Goal: Information Seeking & Learning: Learn about a topic

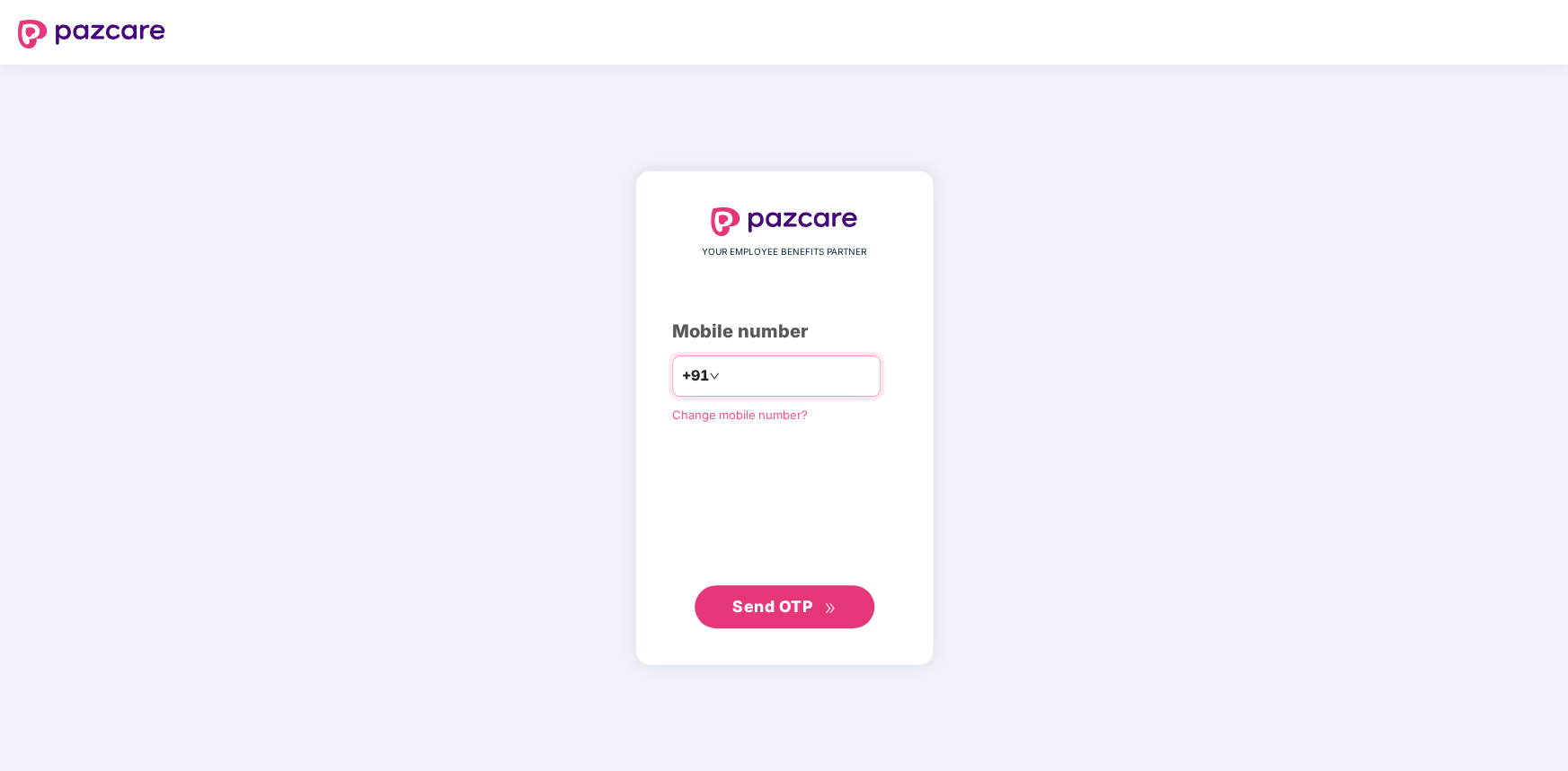
click at [731, 381] on input "number" at bounding box center [797, 376] width 147 height 29
type input "**********"
click at [760, 592] on button "Send OTP" at bounding box center [784, 606] width 180 height 43
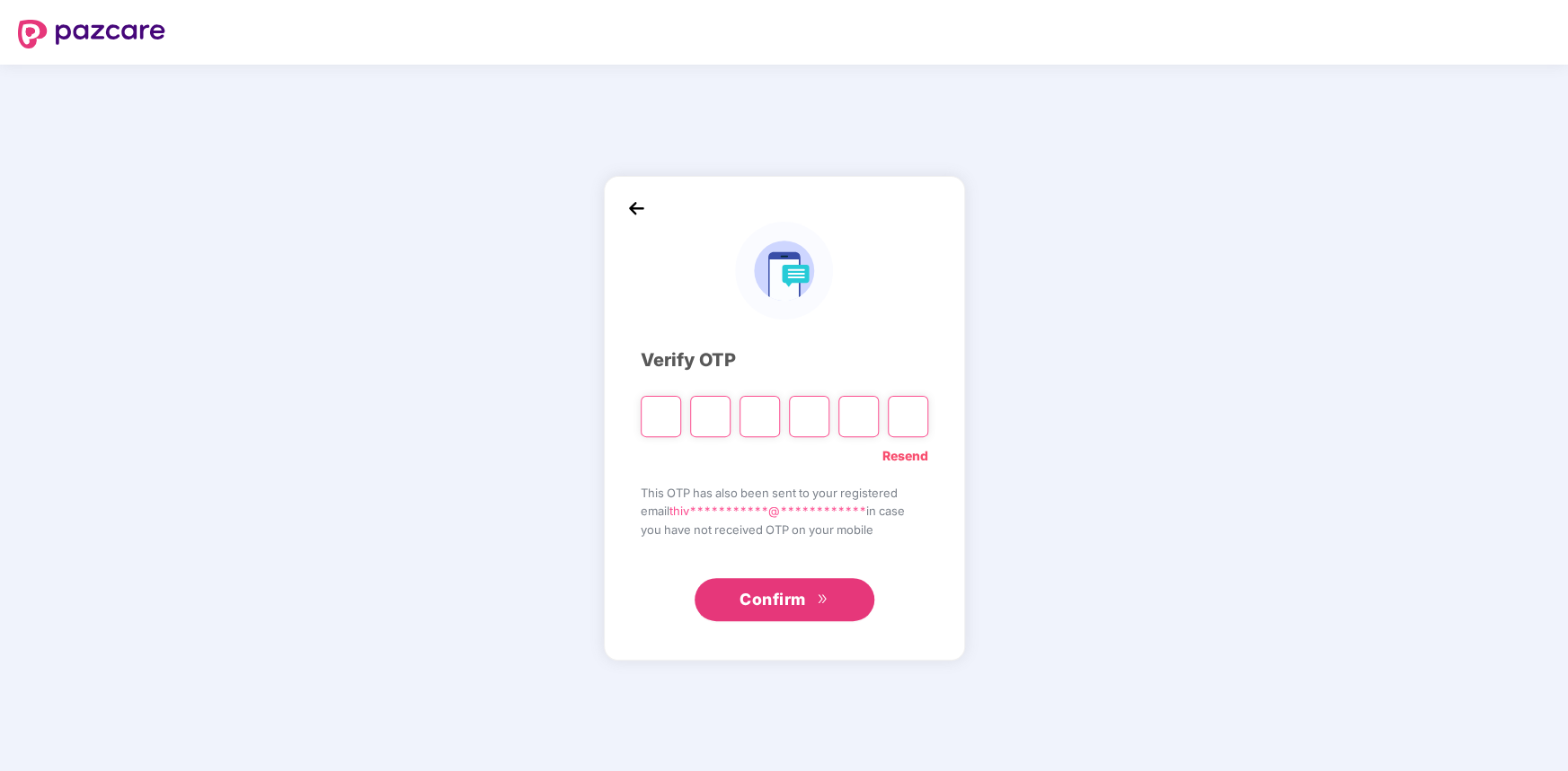
type input "*"
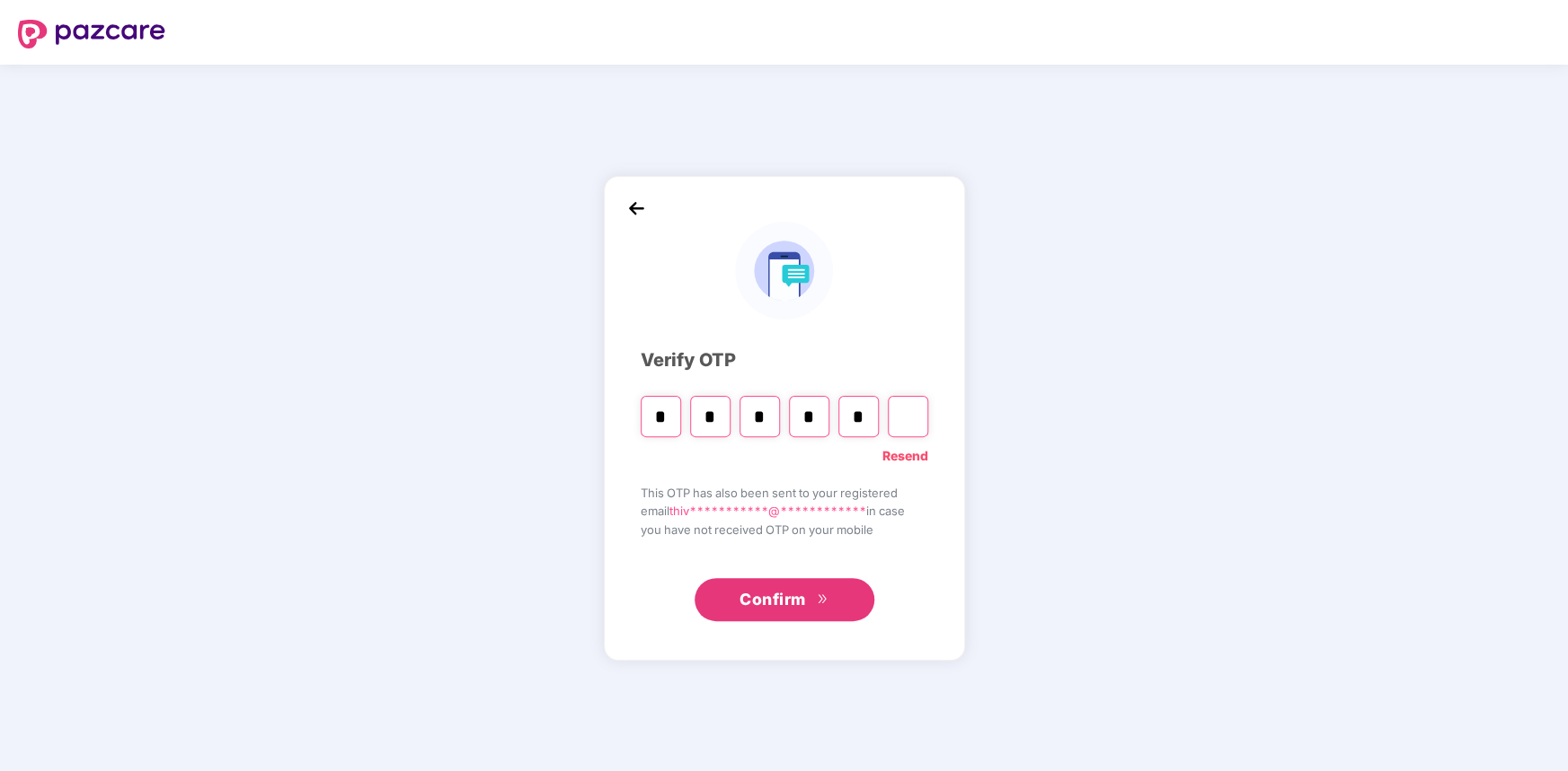
type input "*"
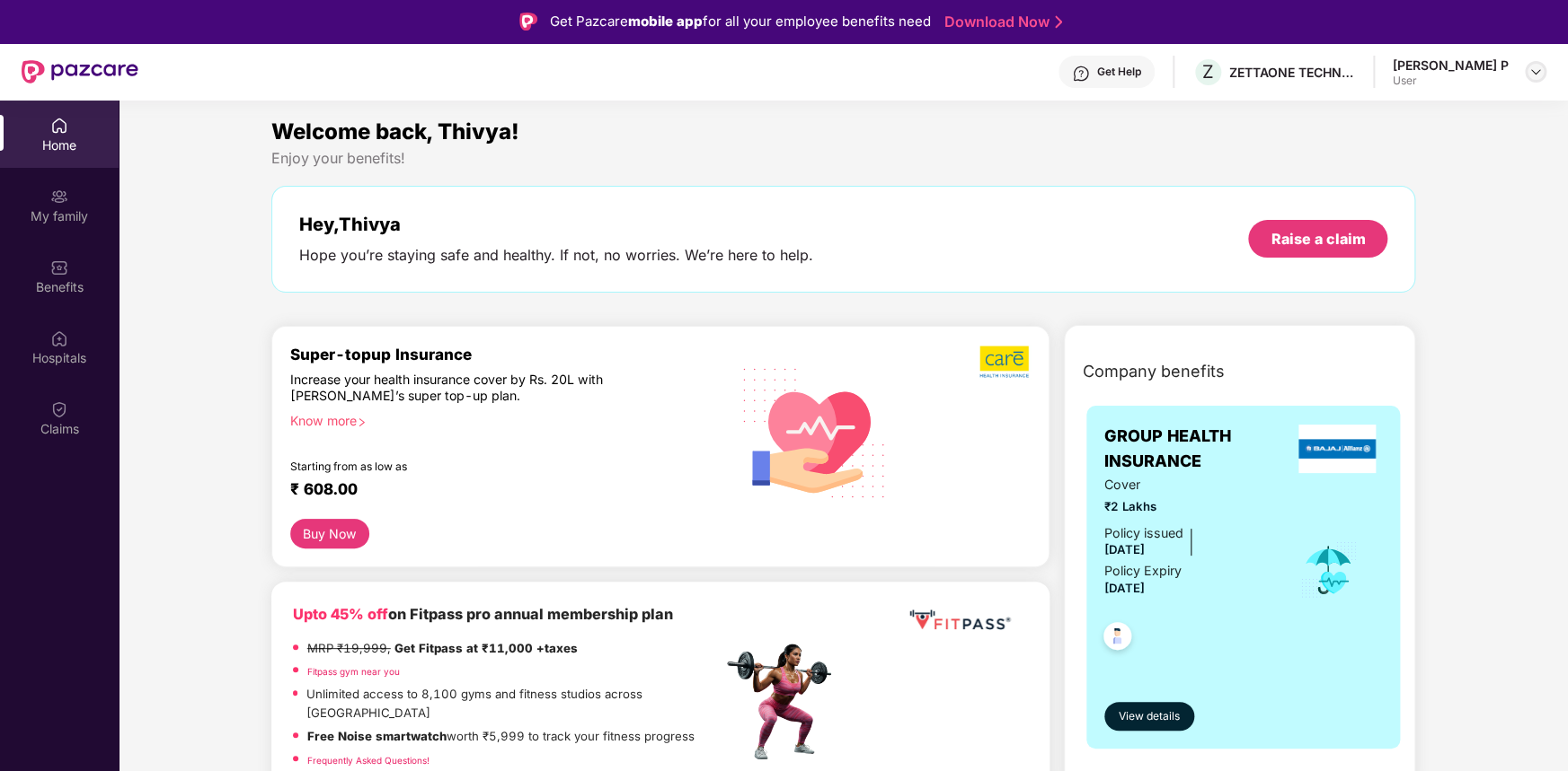
click at [1534, 77] on img at bounding box center [1534, 72] width 14 height 14
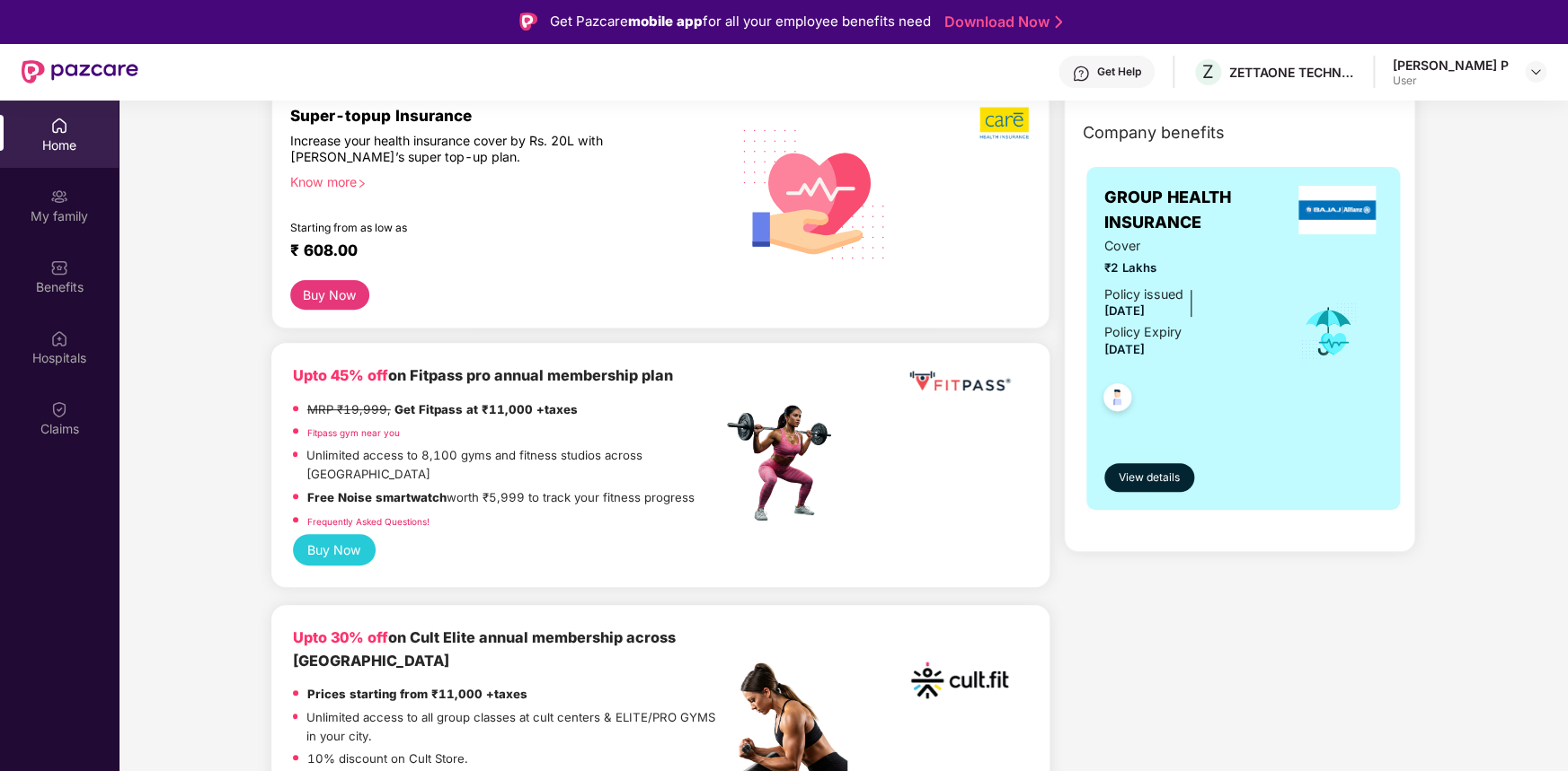
scroll to position [270, 0]
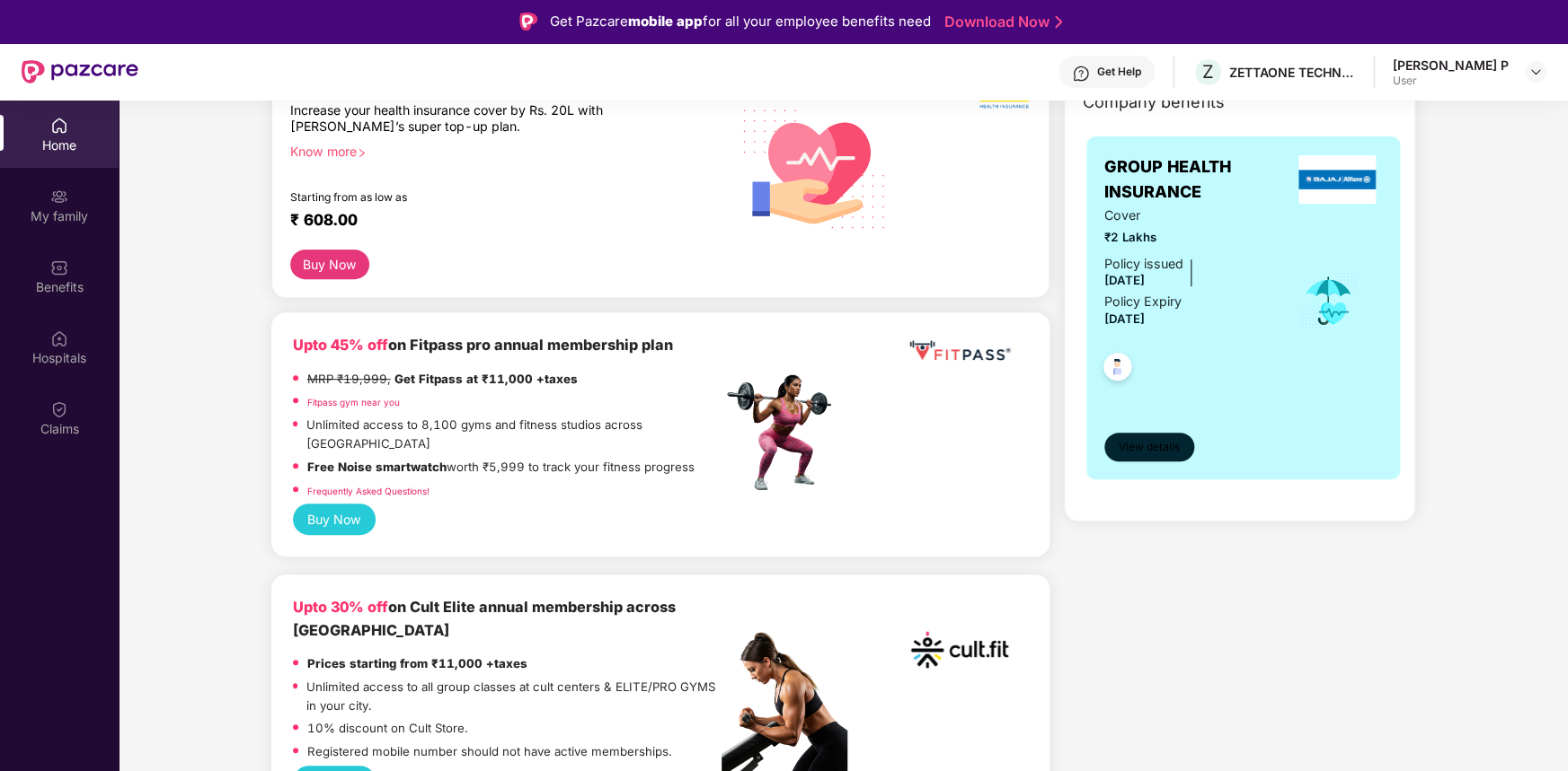
click at [1158, 452] on span "View details" at bounding box center [1149, 447] width 61 height 17
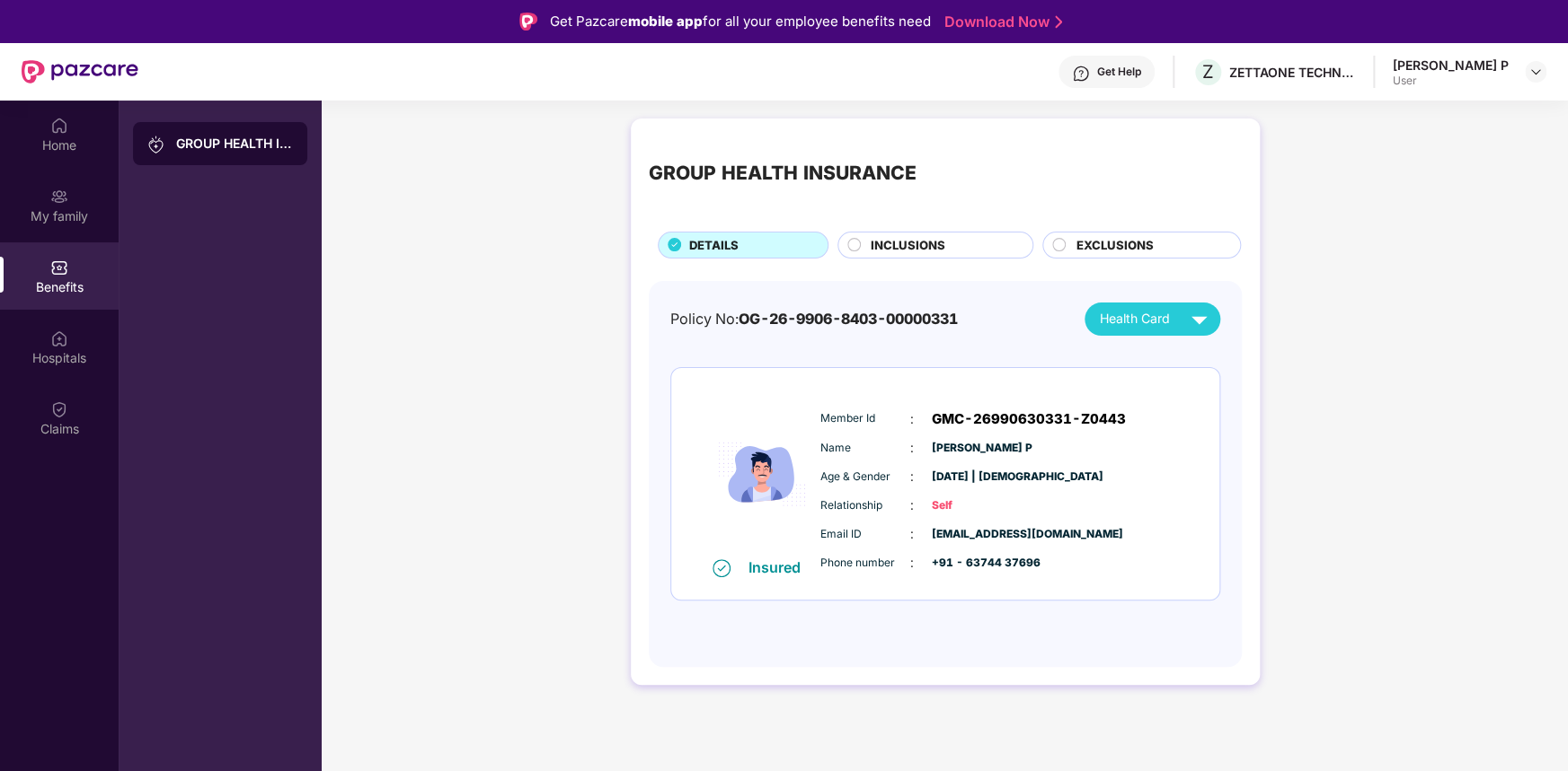
click at [945, 242] on div "INCLUSIONS" at bounding box center [943, 246] width 162 height 21
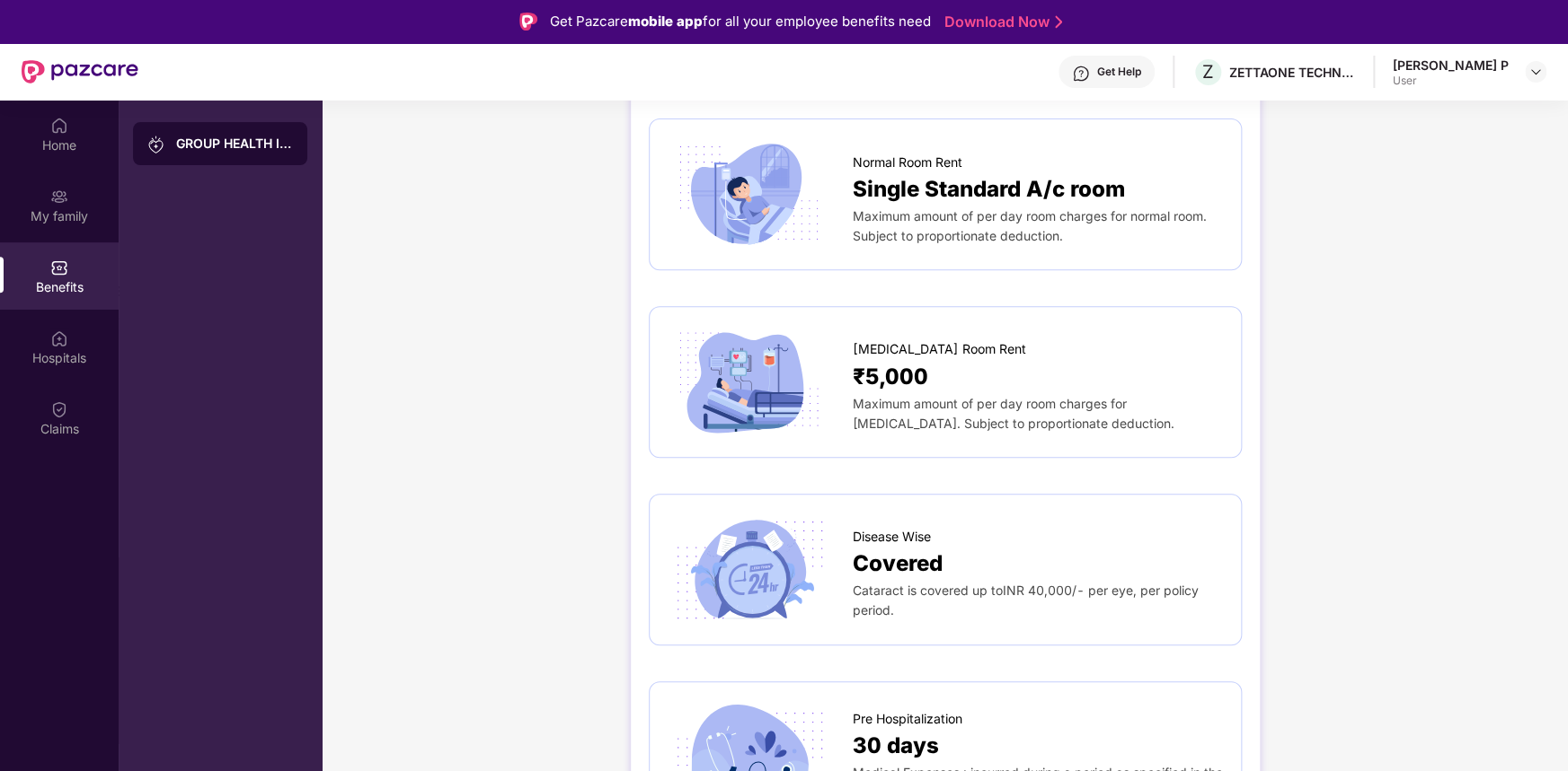
scroll to position [359, 0]
click at [952, 565] on div "Covered" at bounding box center [1038, 563] width 370 height 34
click at [888, 555] on span "Covered" at bounding box center [897, 563] width 90 height 34
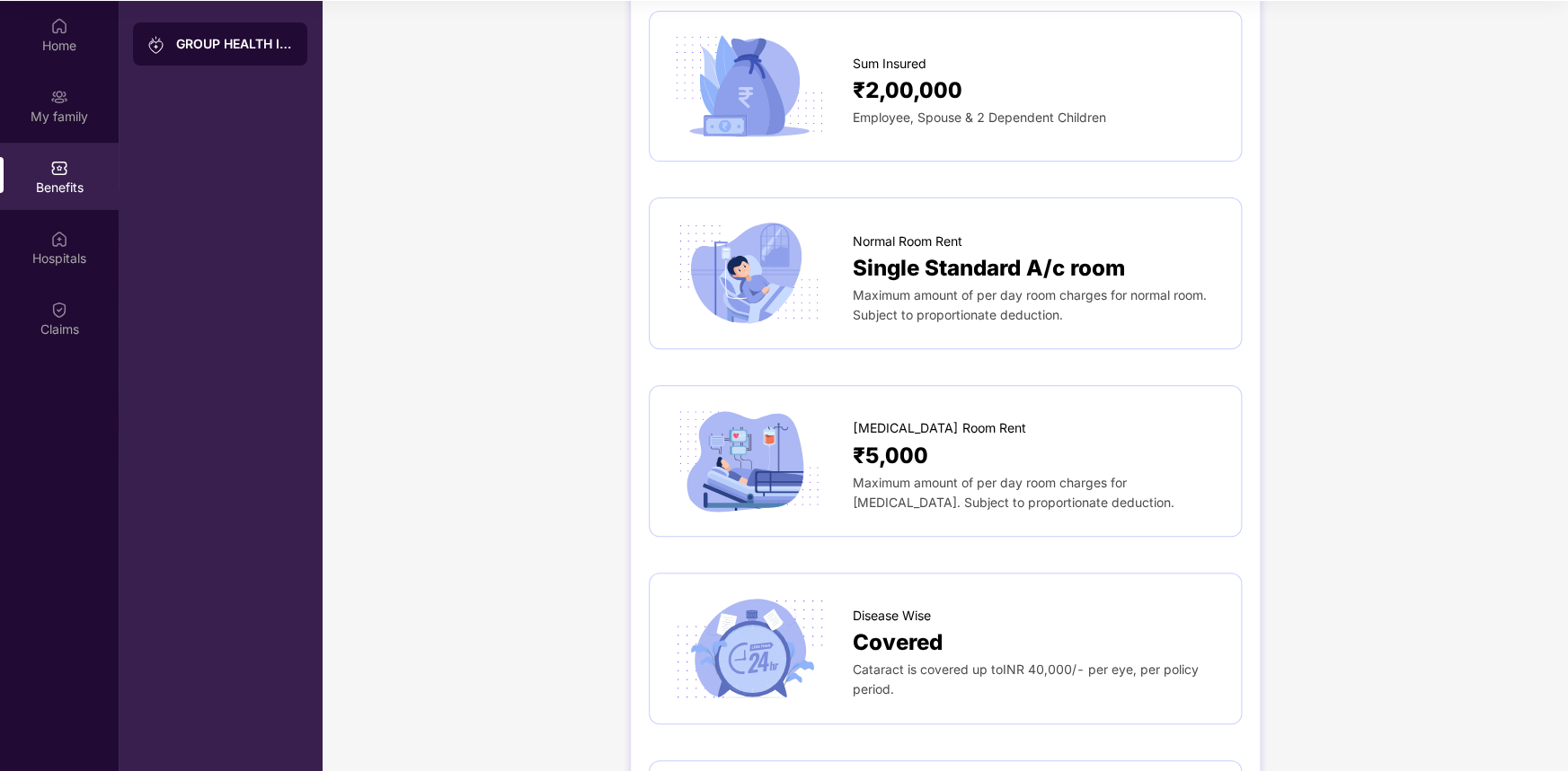
scroll to position [0, 0]
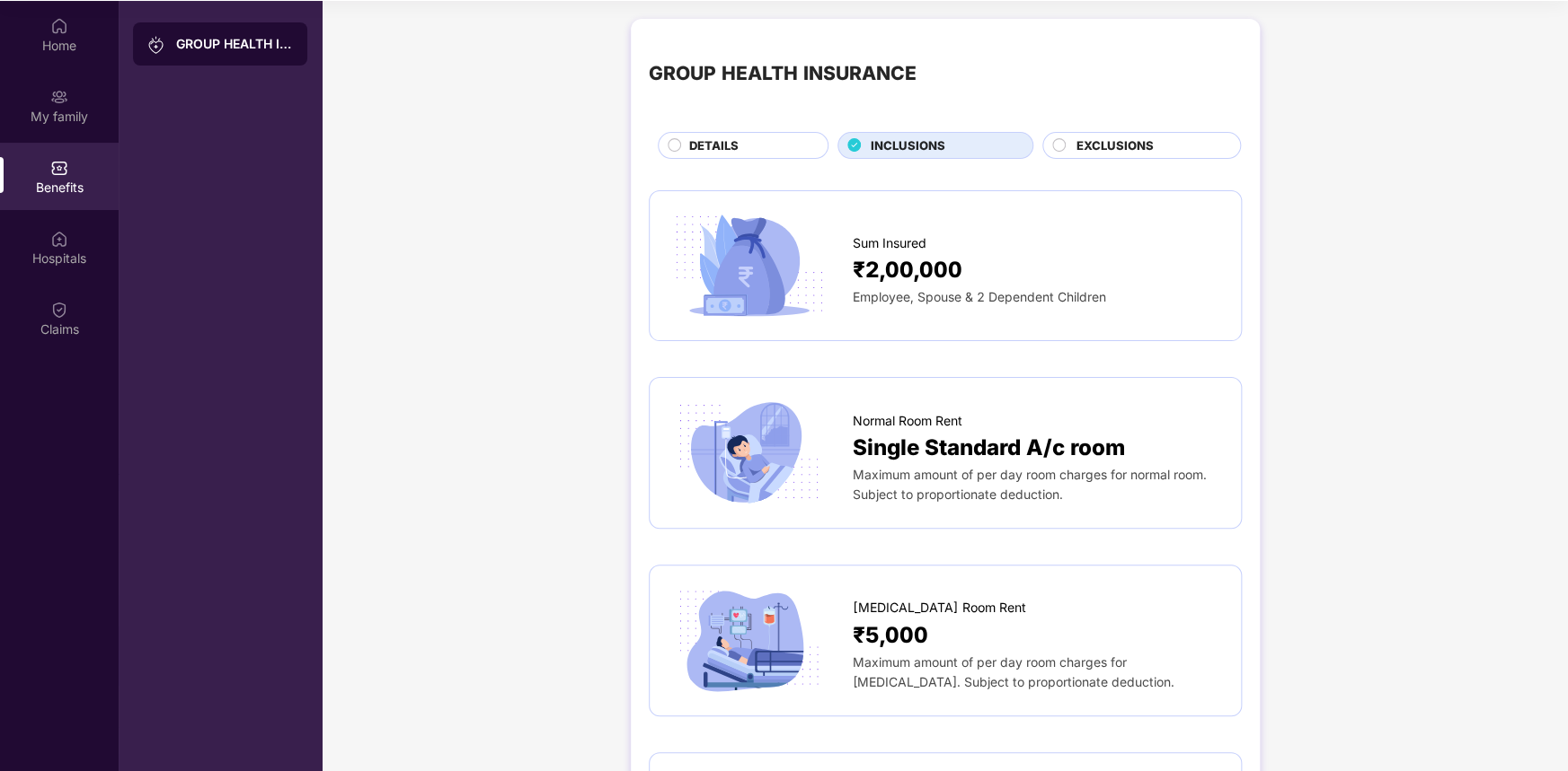
click at [1154, 145] on div "EXCLUSIONS" at bounding box center [1149, 147] width 165 height 21
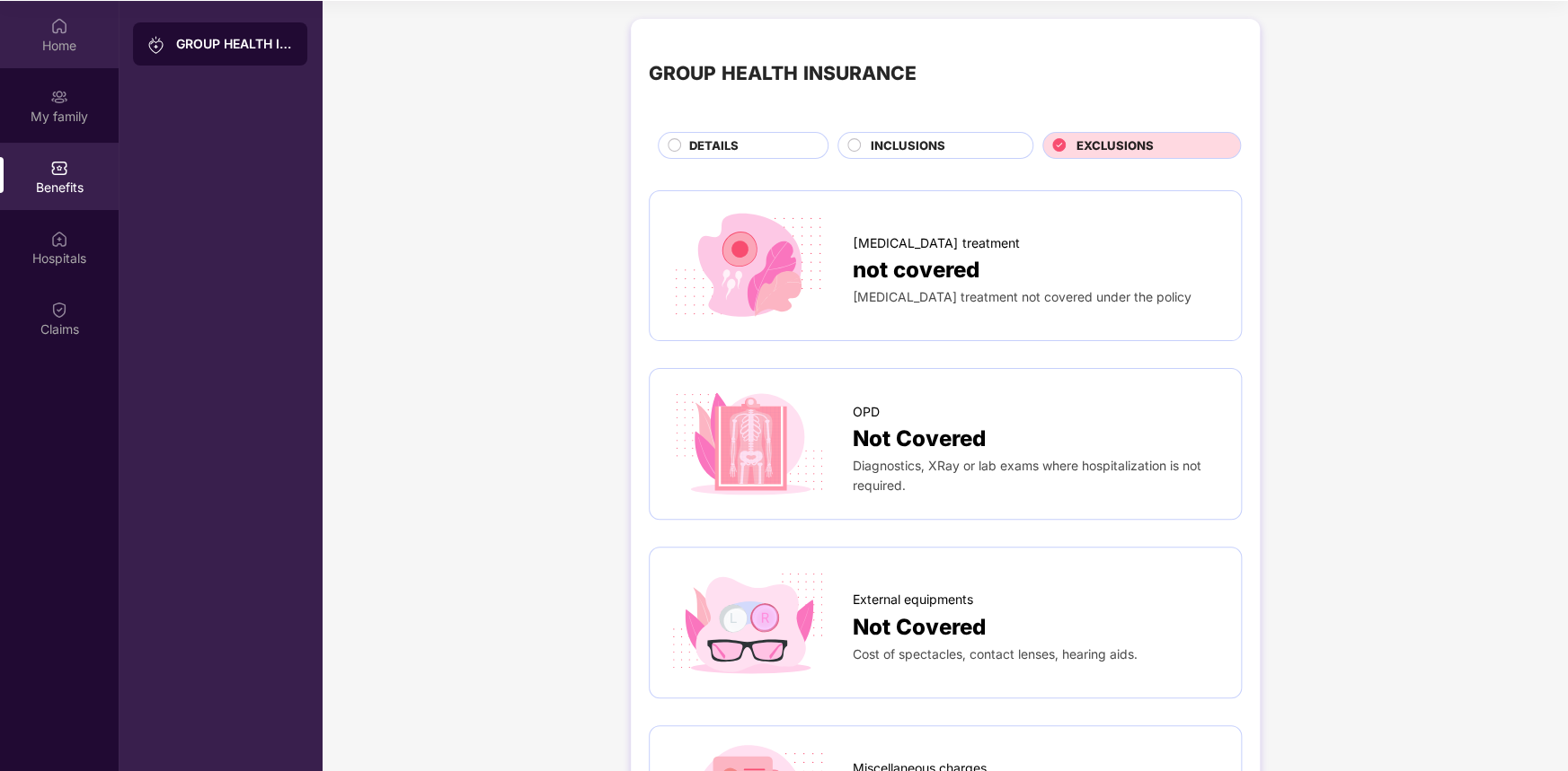
click at [26, 32] on div "Home" at bounding box center [59, 34] width 118 height 67
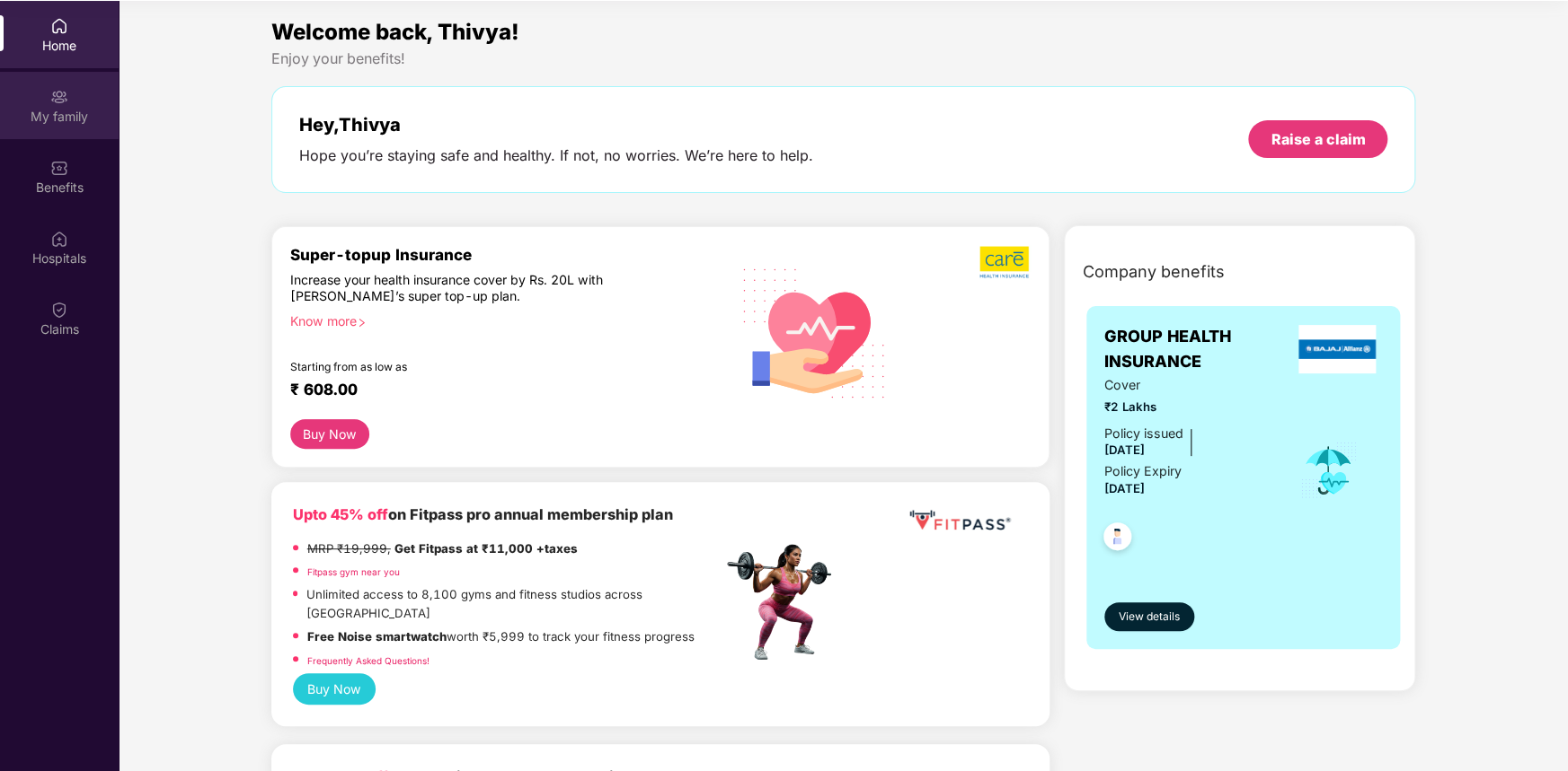
click at [48, 102] on div "My family" at bounding box center [59, 105] width 118 height 67
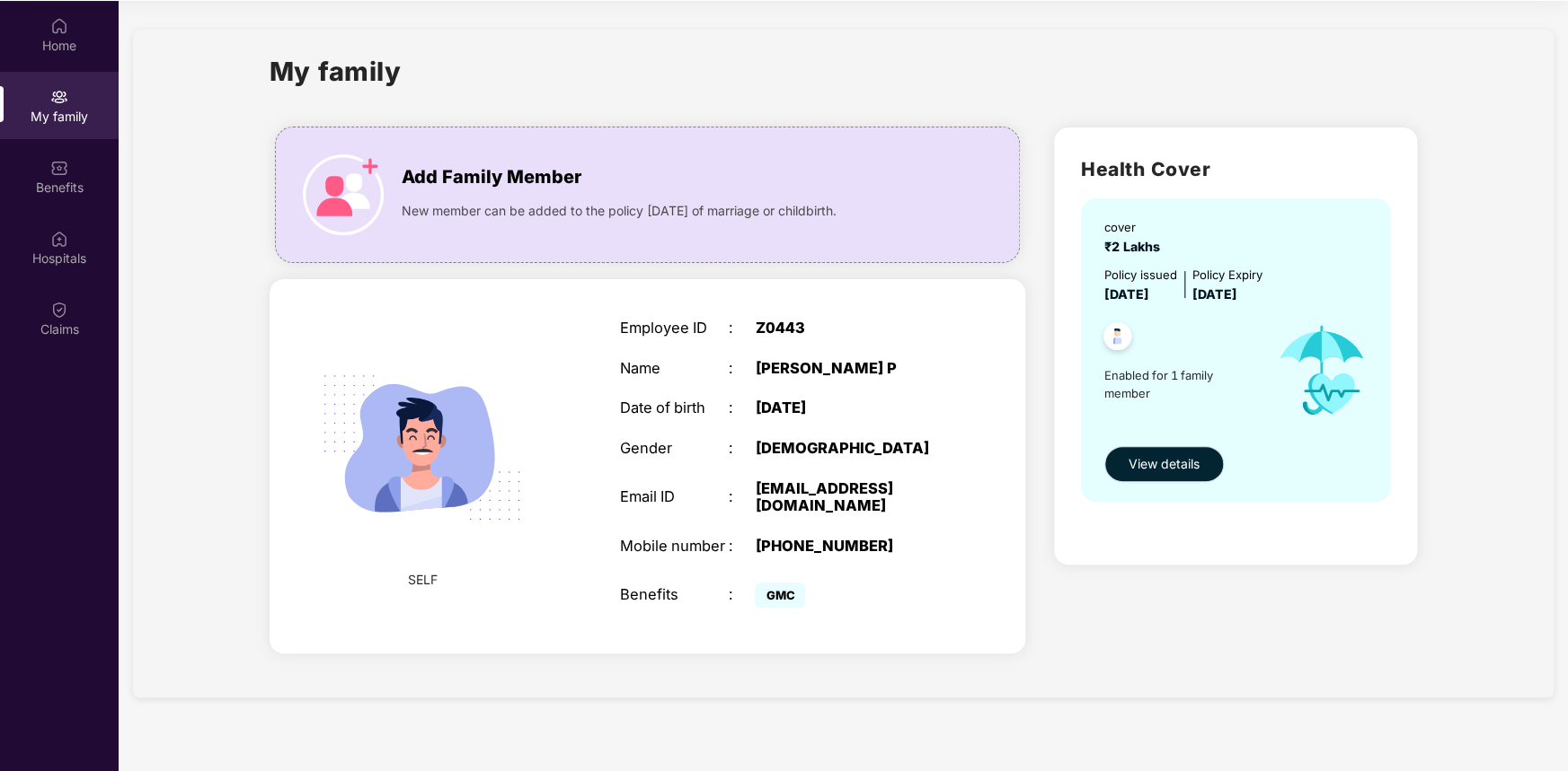
click at [1154, 462] on span "View details" at bounding box center [1164, 464] width 71 height 20
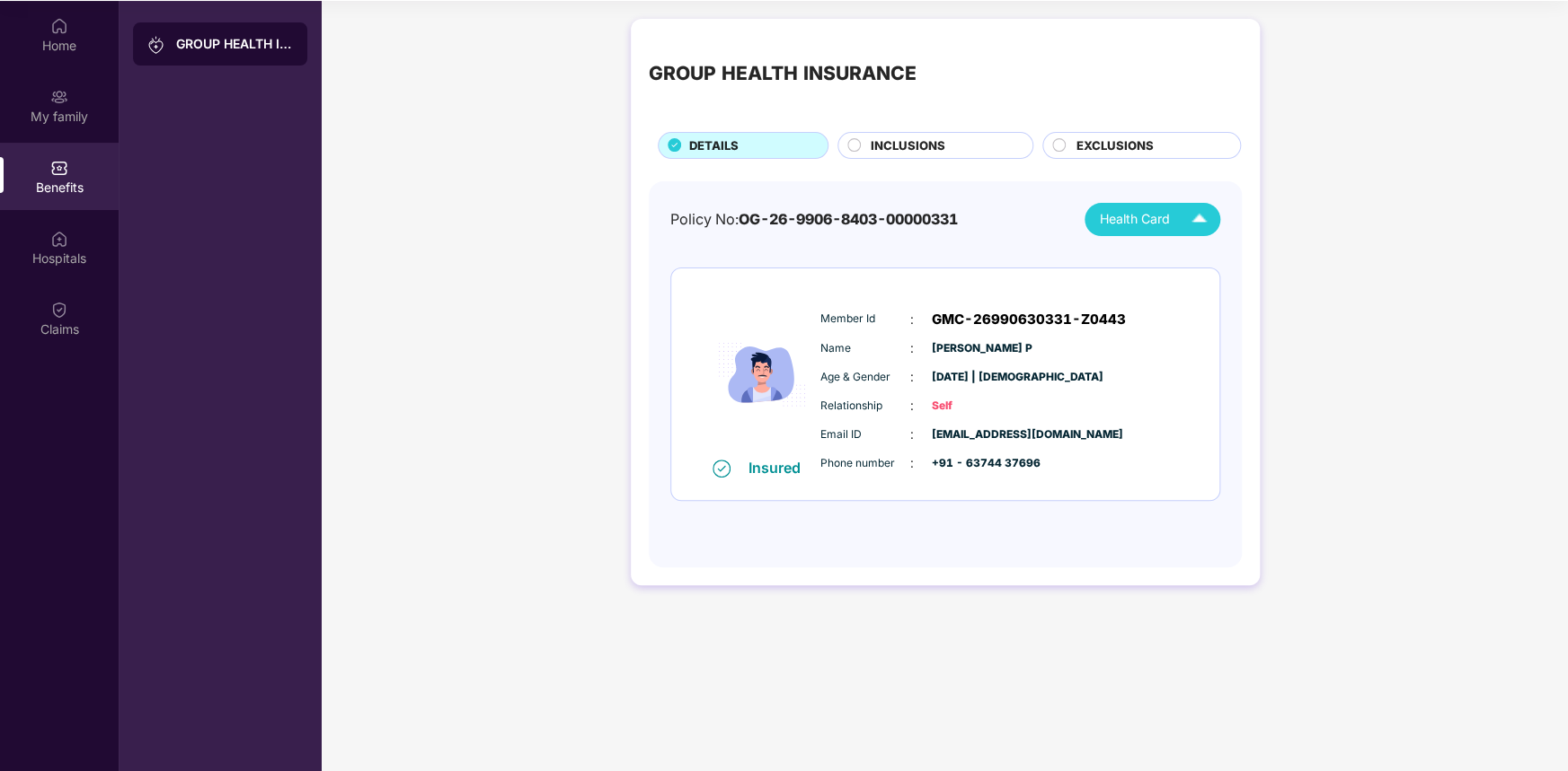
click at [1185, 221] on img at bounding box center [1199, 219] width 32 height 32
click at [60, 115] on div "My family" at bounding box center [59, 116] width 118 height 18
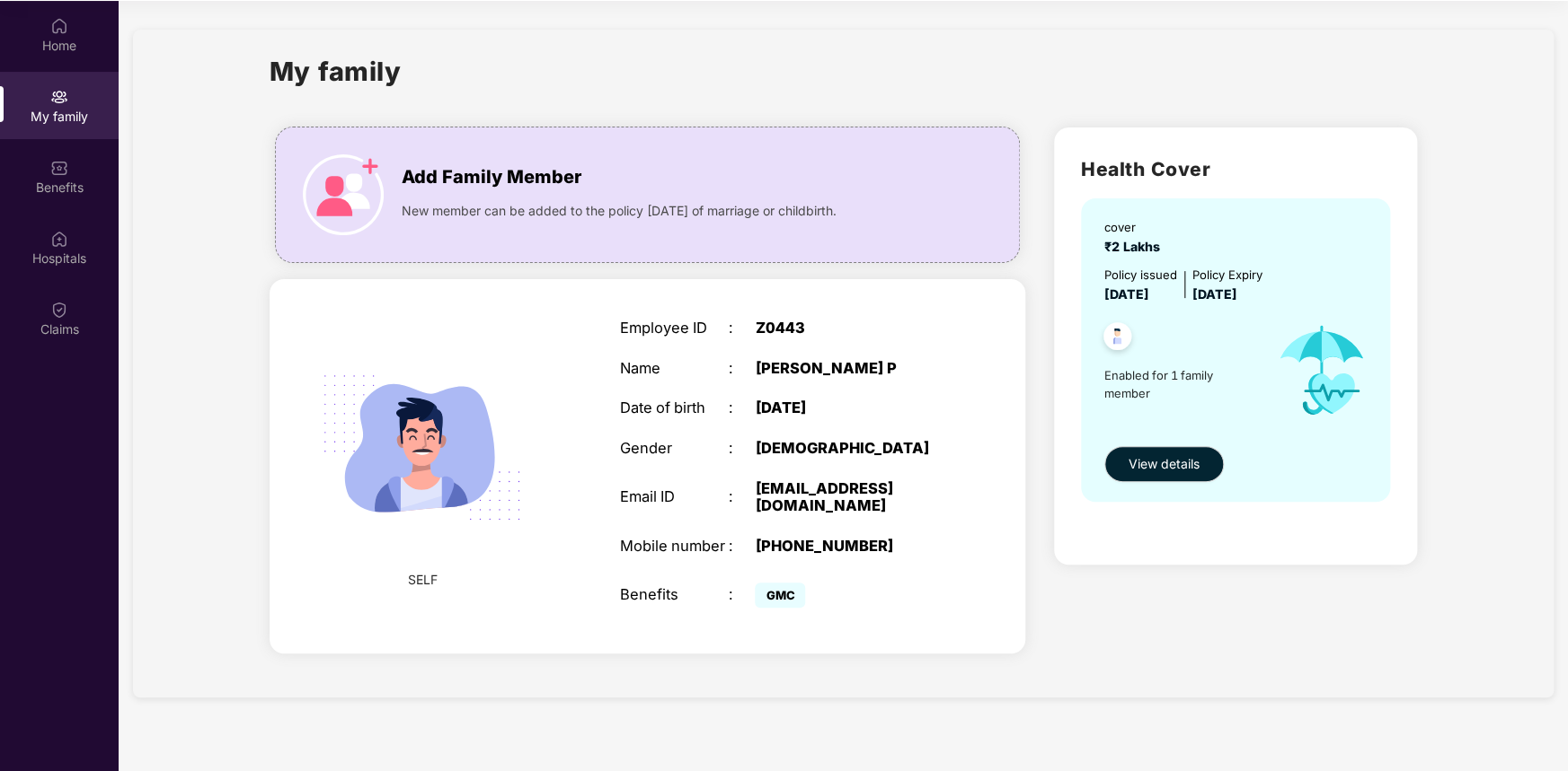
click at [1113, 337] on img at bounding box center [1117, 339] width 44 height 44
click at [1119, 480] on button "View details" at bounding box center [1164, 464] width 119 height 36
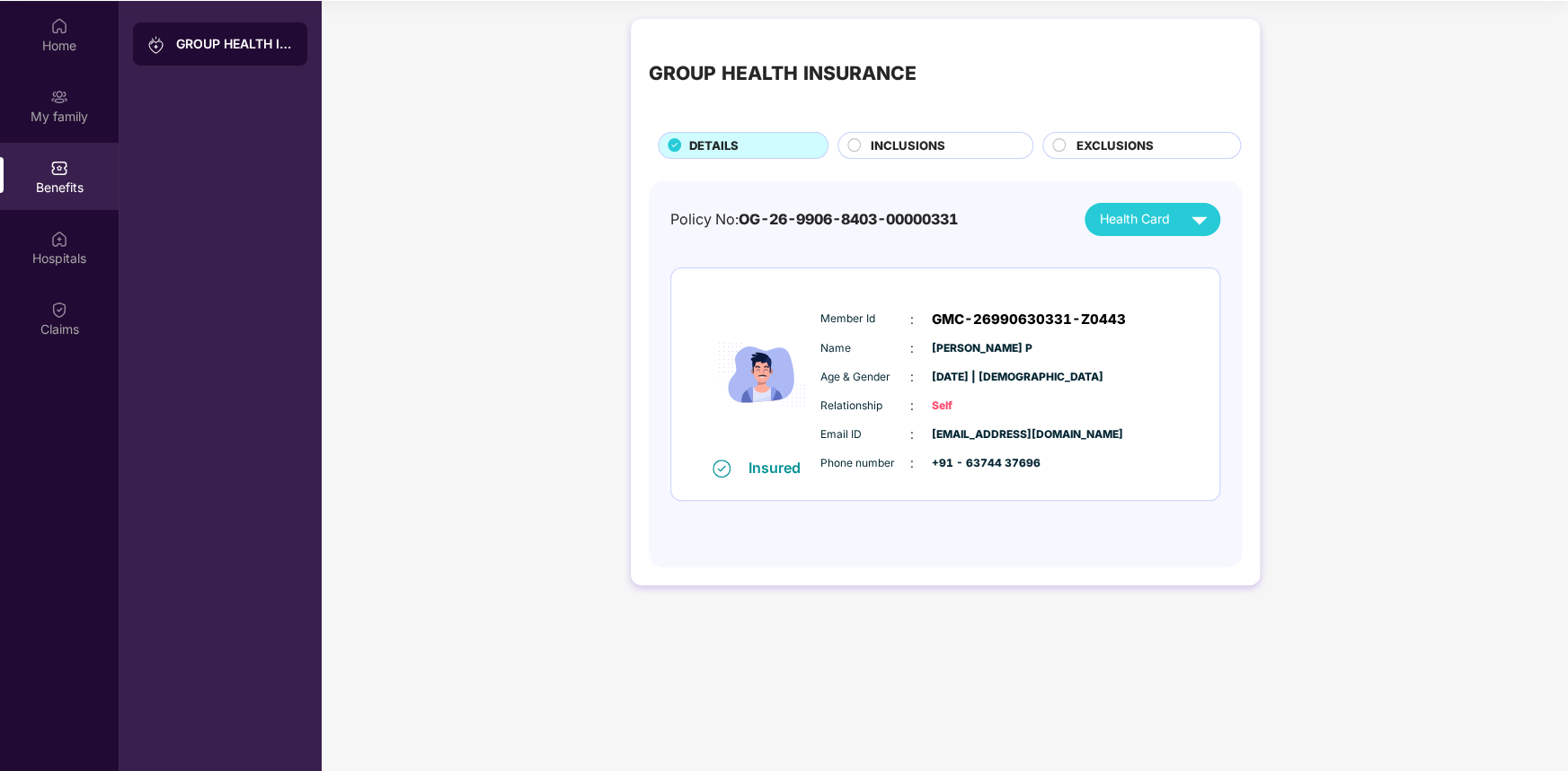
click at [895, 150] on span "INCLUSIONS" at bounding box center [908, 146] width 74 height 19
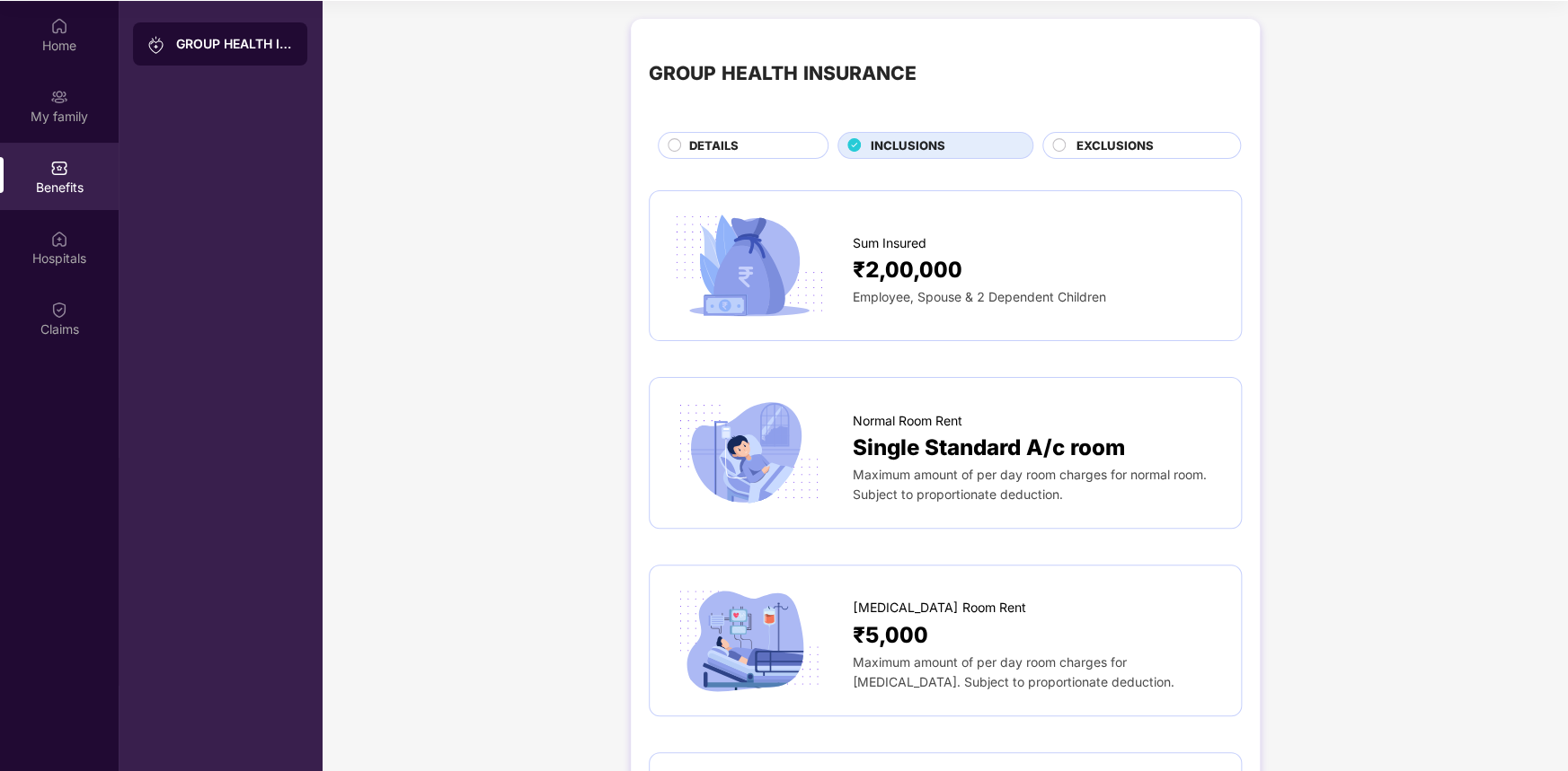
click at [1111, 155] on div "EXCLUSIONS" at bounding box center [1149, 147] width 165 height 21
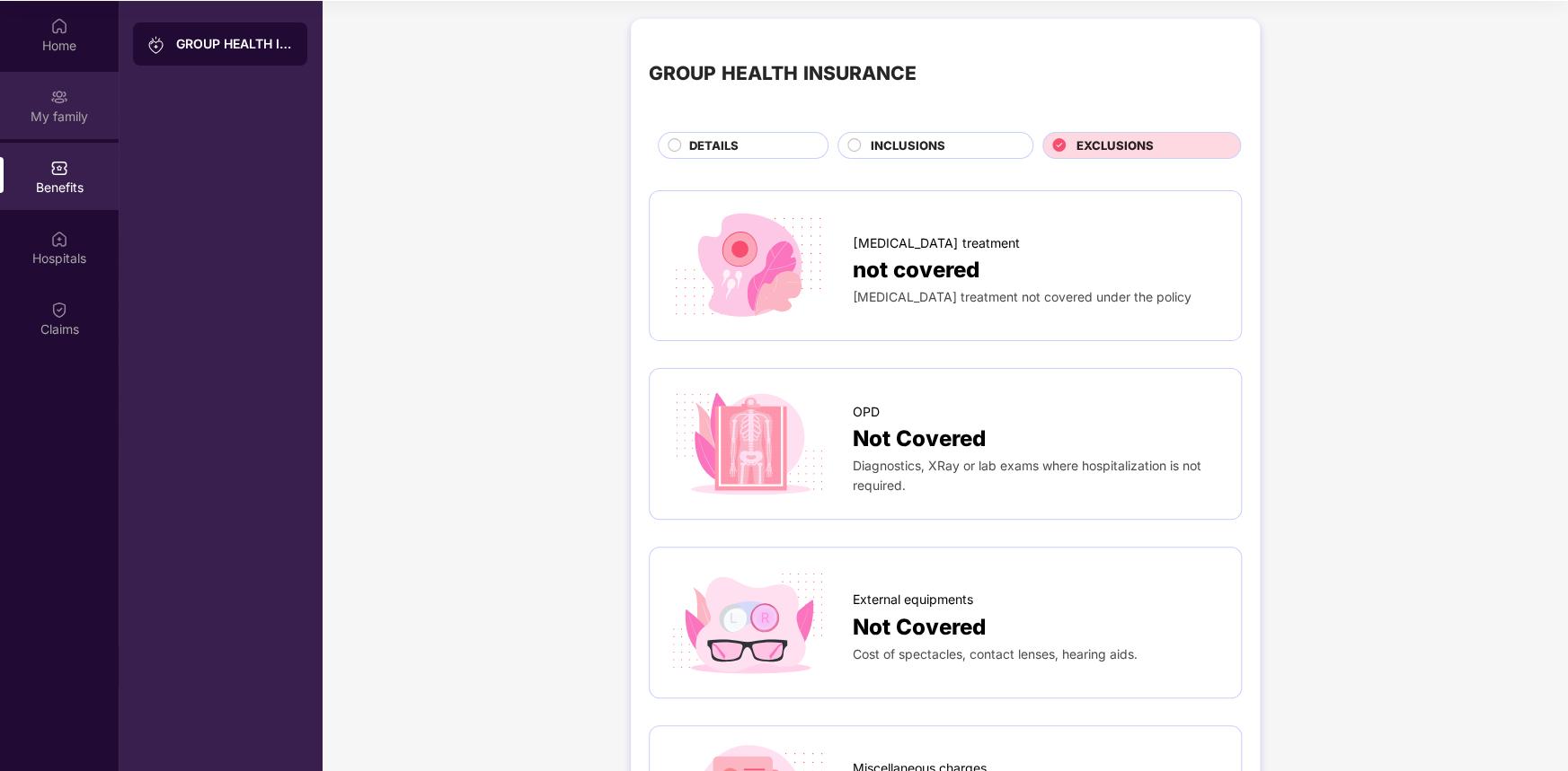
click at [55, 93] on img at bounding box center [59, 97] width 18 height 18
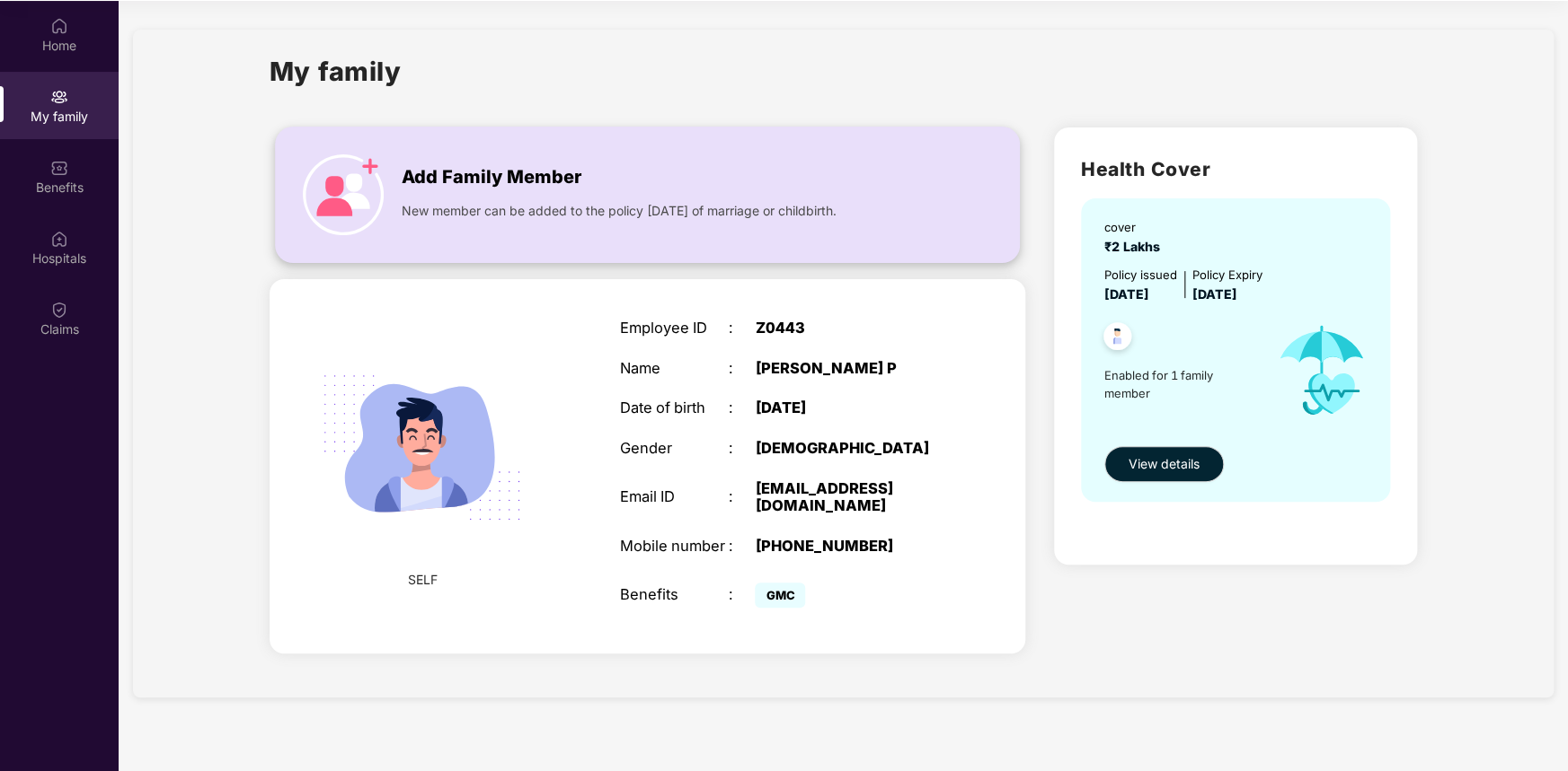
click at [334, 172] on img at bounding box center [342, 194] width 81 height 81
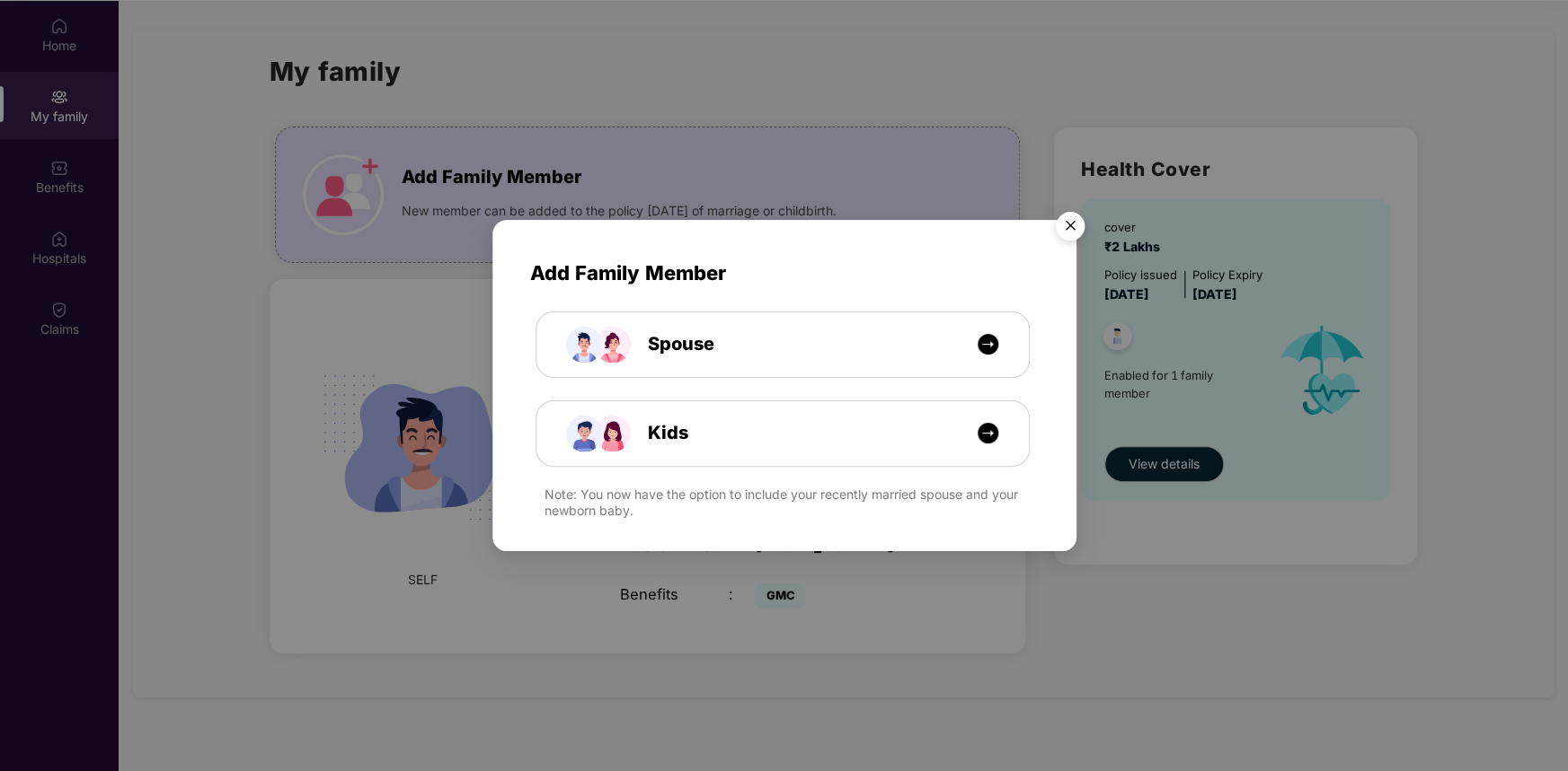
click at [1073, 232] on img "Close" at bounding box center [1070, 229] width 50 height 50
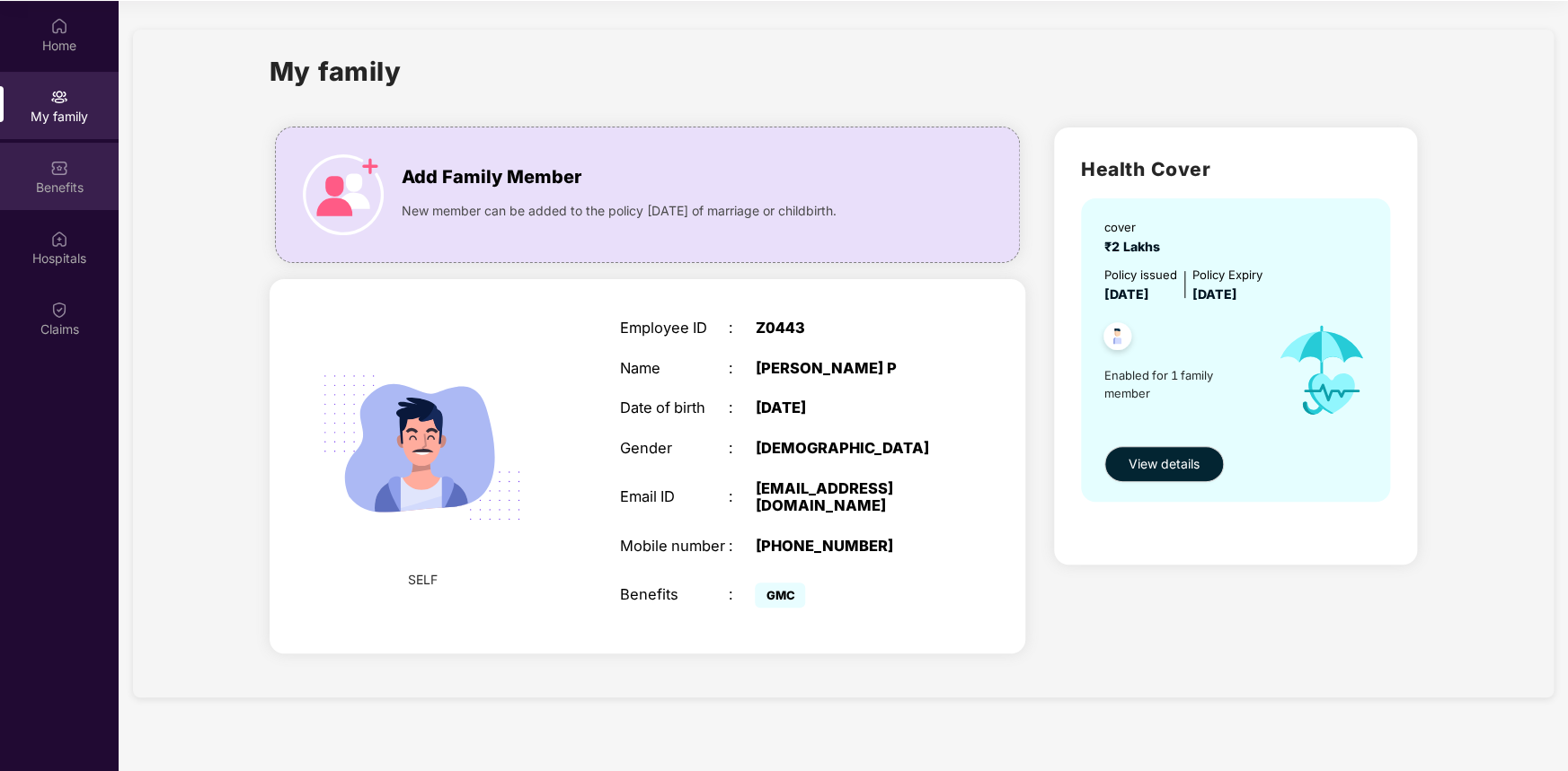
click at [41, 172] on div "Benefits" at bounding box center [59, 177] width 118 height 67
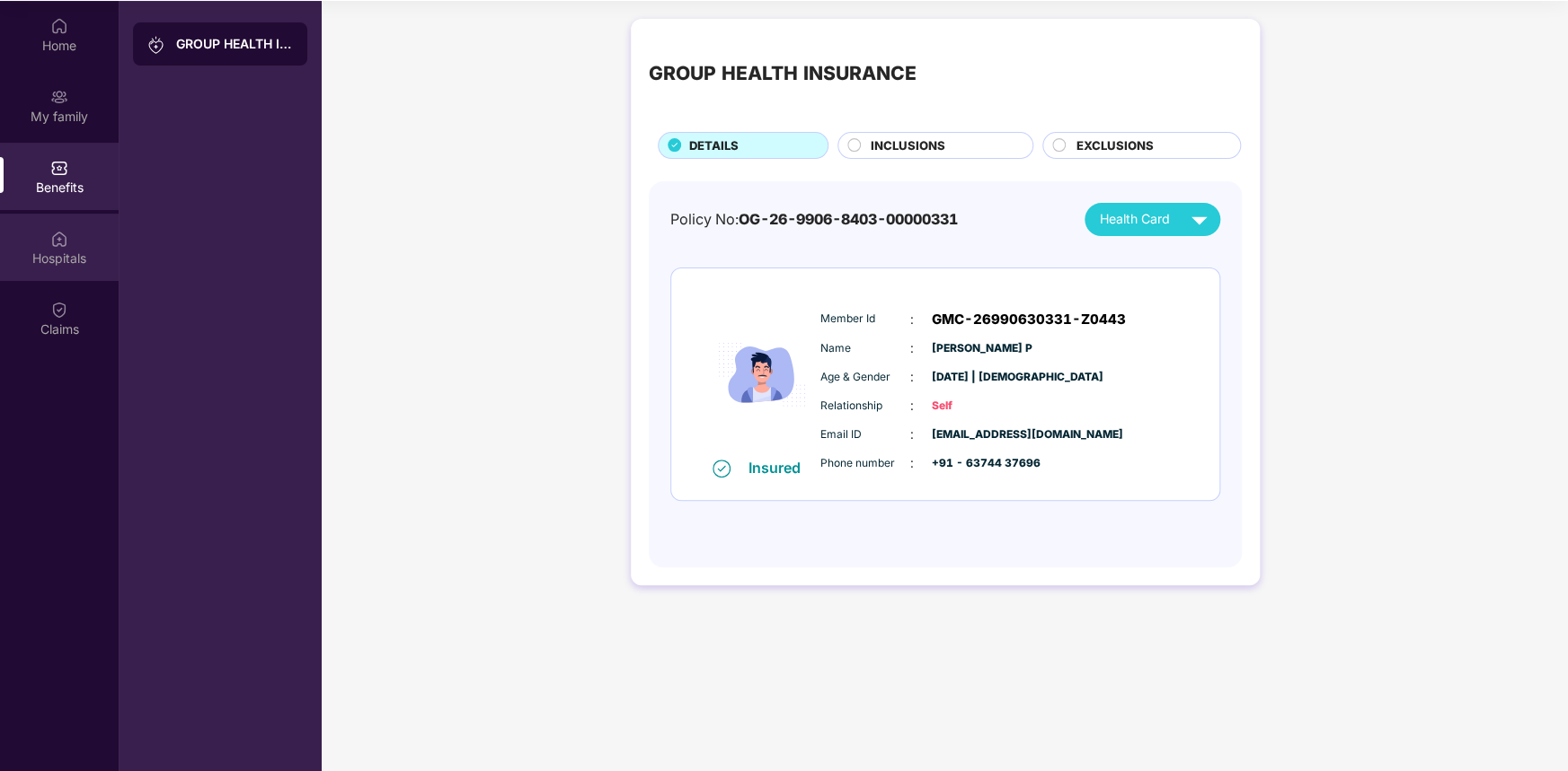
click at [37, 238] on div "Hospitals" at bounding box center [59, 247] width 118 height 67
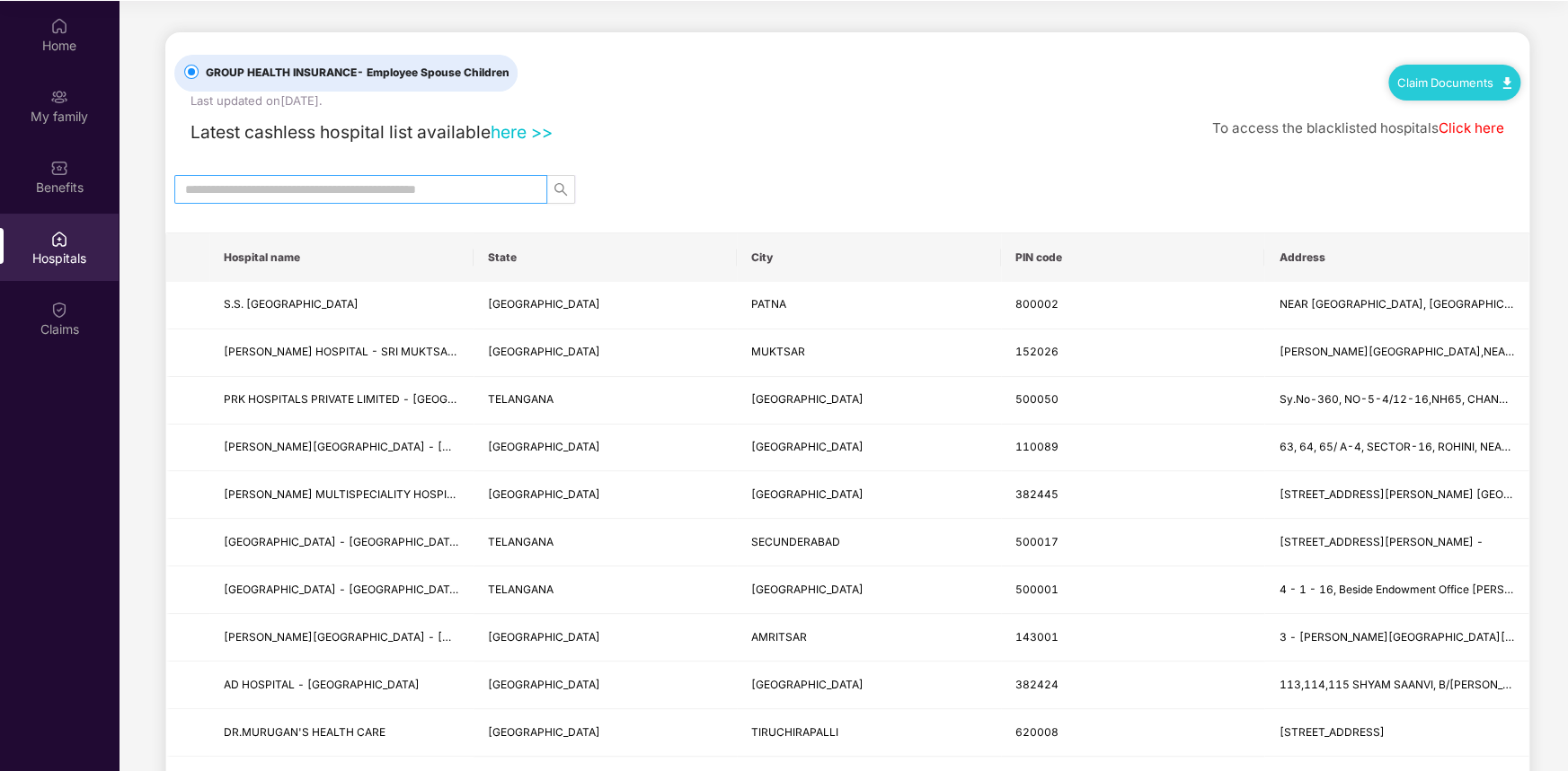
click at [344, 187] on input "text" at bounding box center [354, 189] width 337 height 20
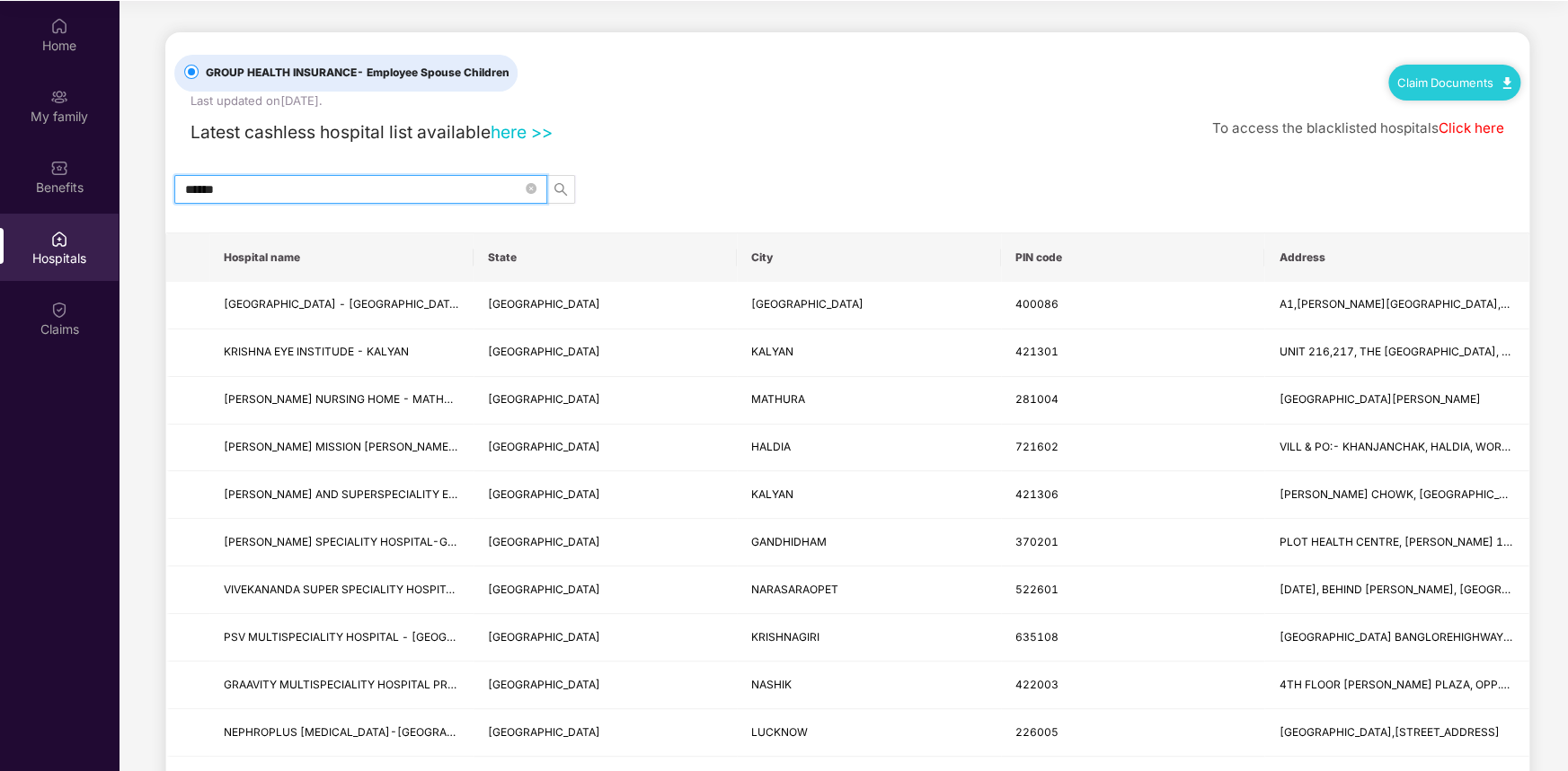
type input "******"
click at [518, 127] on link "here >>" at bounding box center [521, 131] width 62 height 21
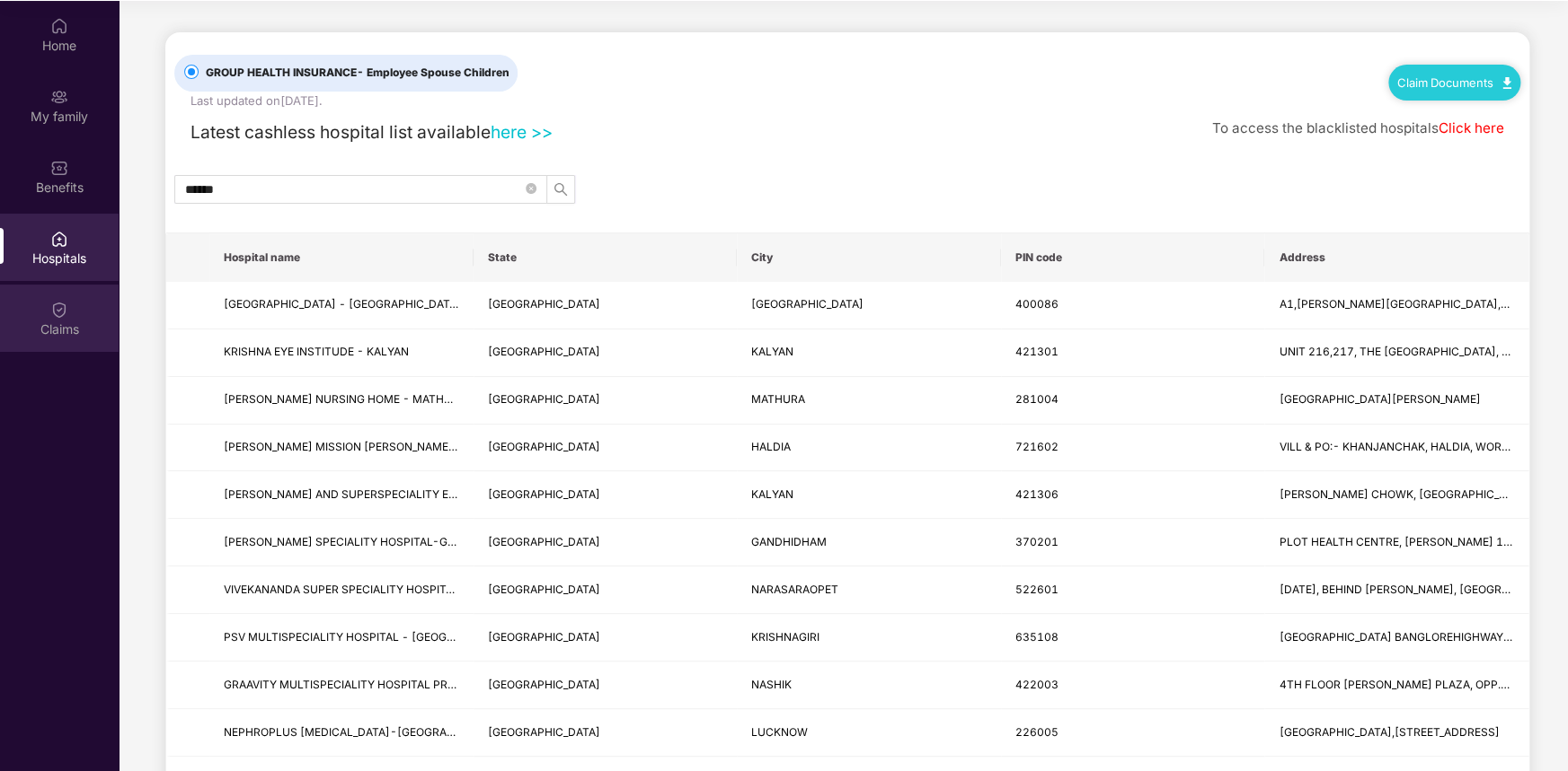
click at [46, 326] on div "Claims" at bounding box center [59, 329] width 118 height 18
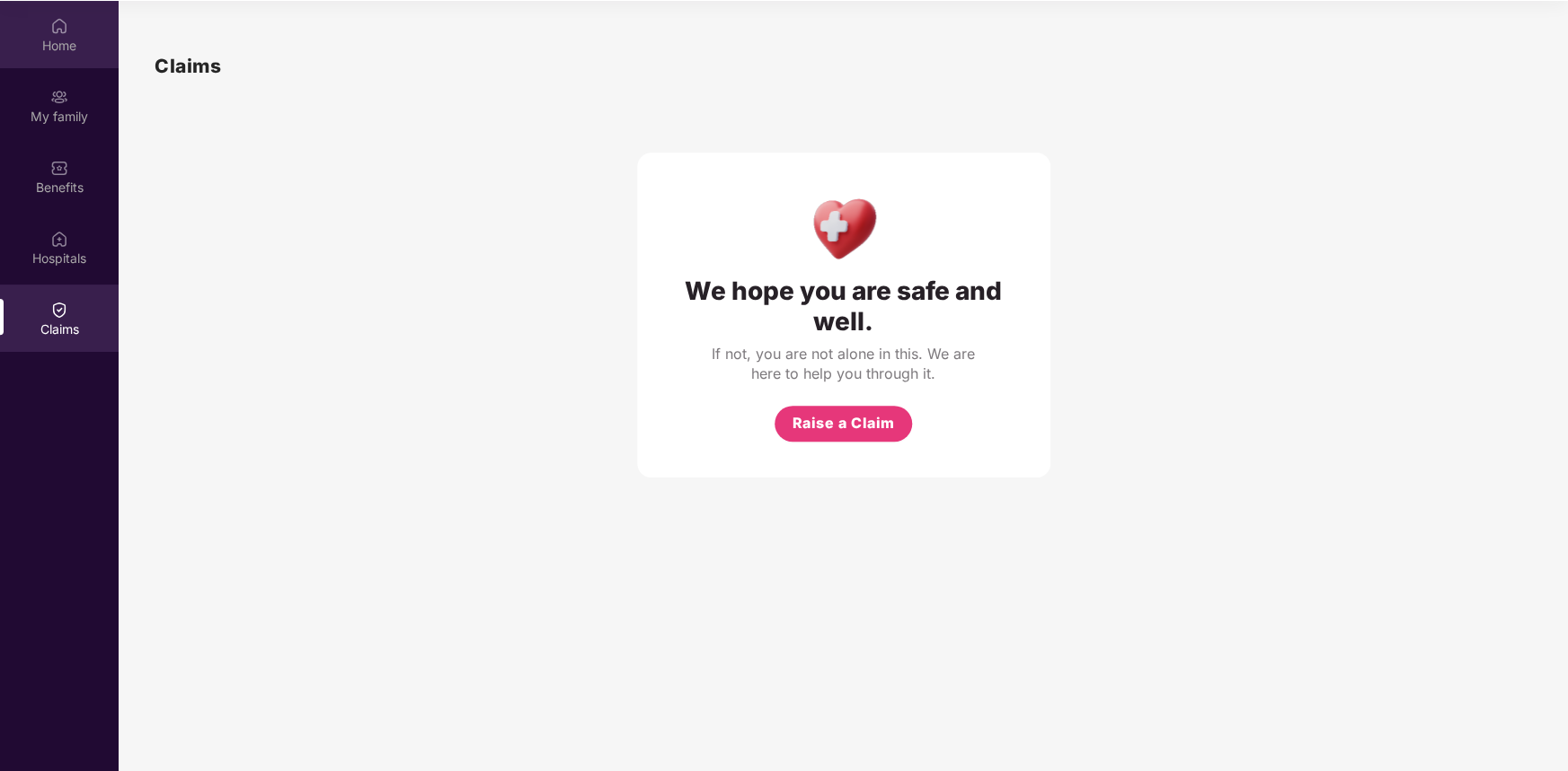
click at [71, 38] on div "Home" at bounding box center [59, 46] width 118 height 18
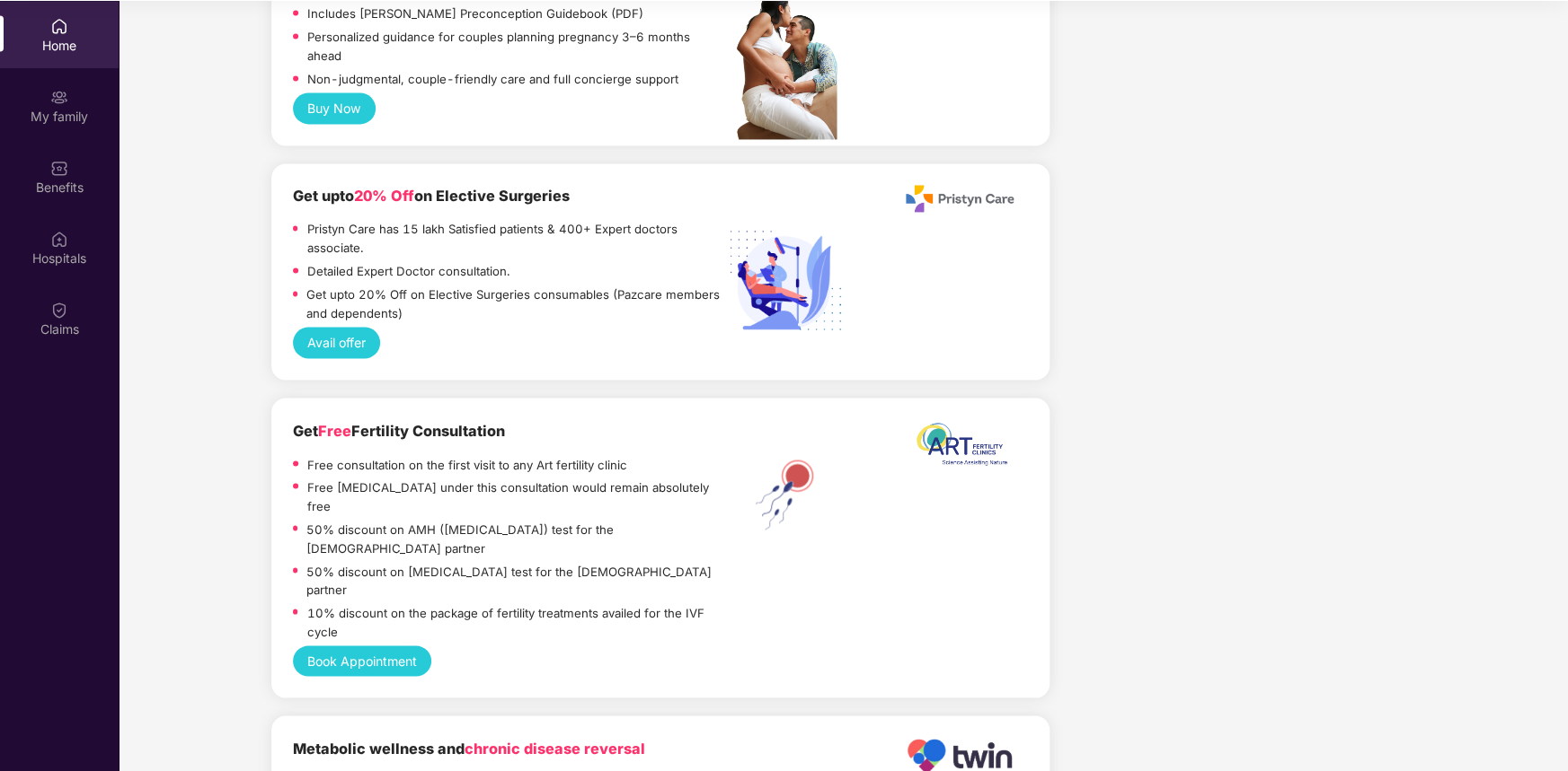
scroll to position [4915, 0]
